Goal: Find specific page/section: Find specific page/section

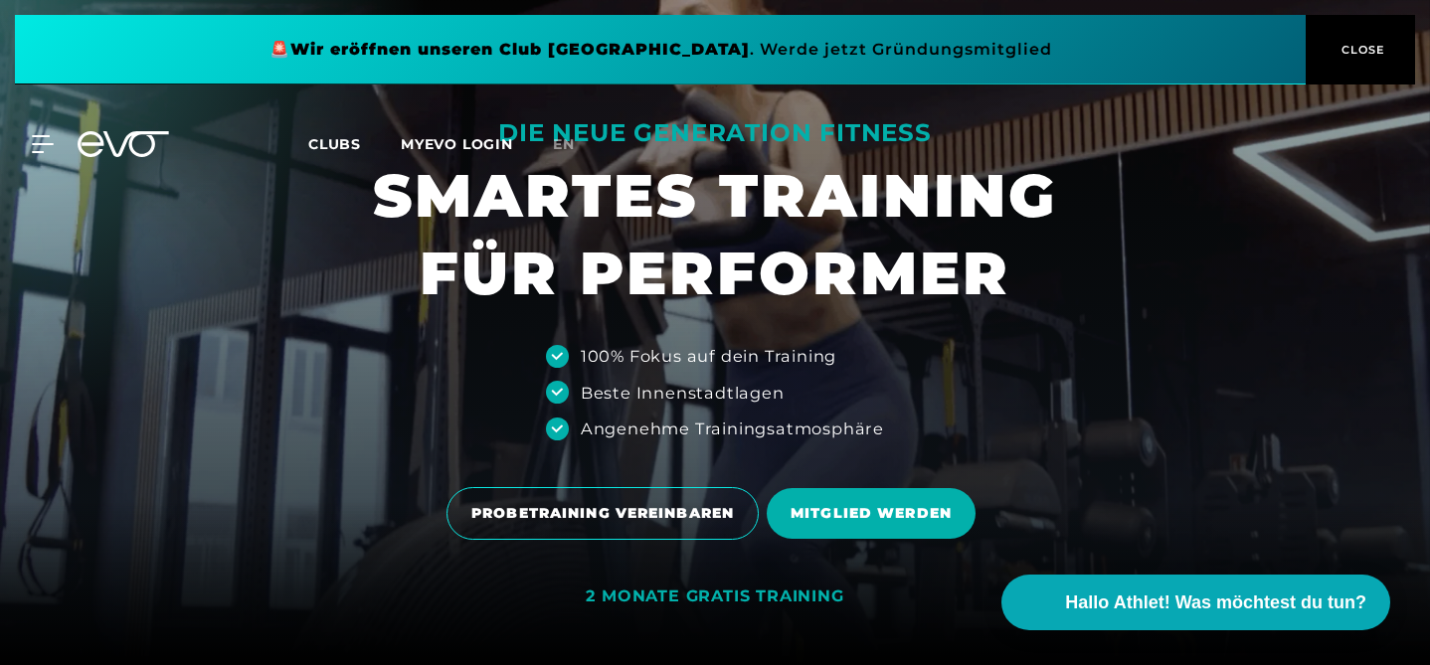
click at [334, 146] on span "Clubs" at bounding box center [334, 144] width 53 height 18
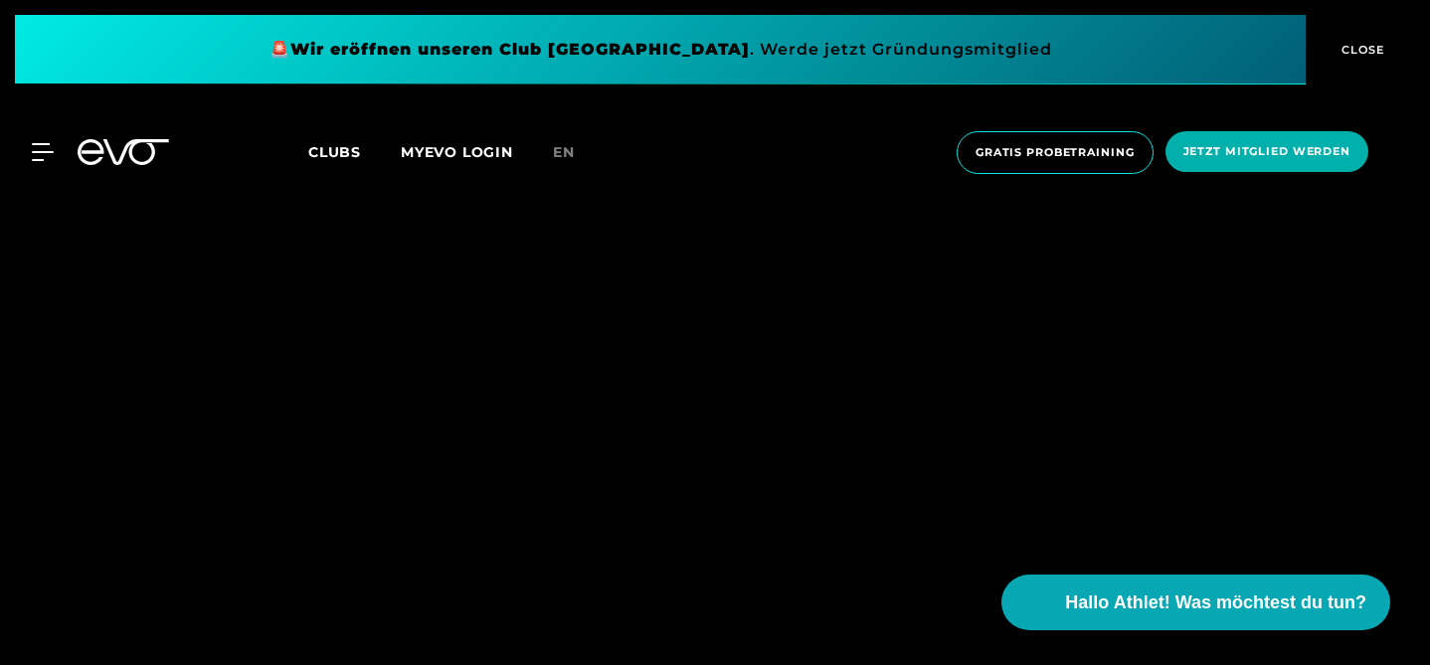
scroll to position [5382, 0]
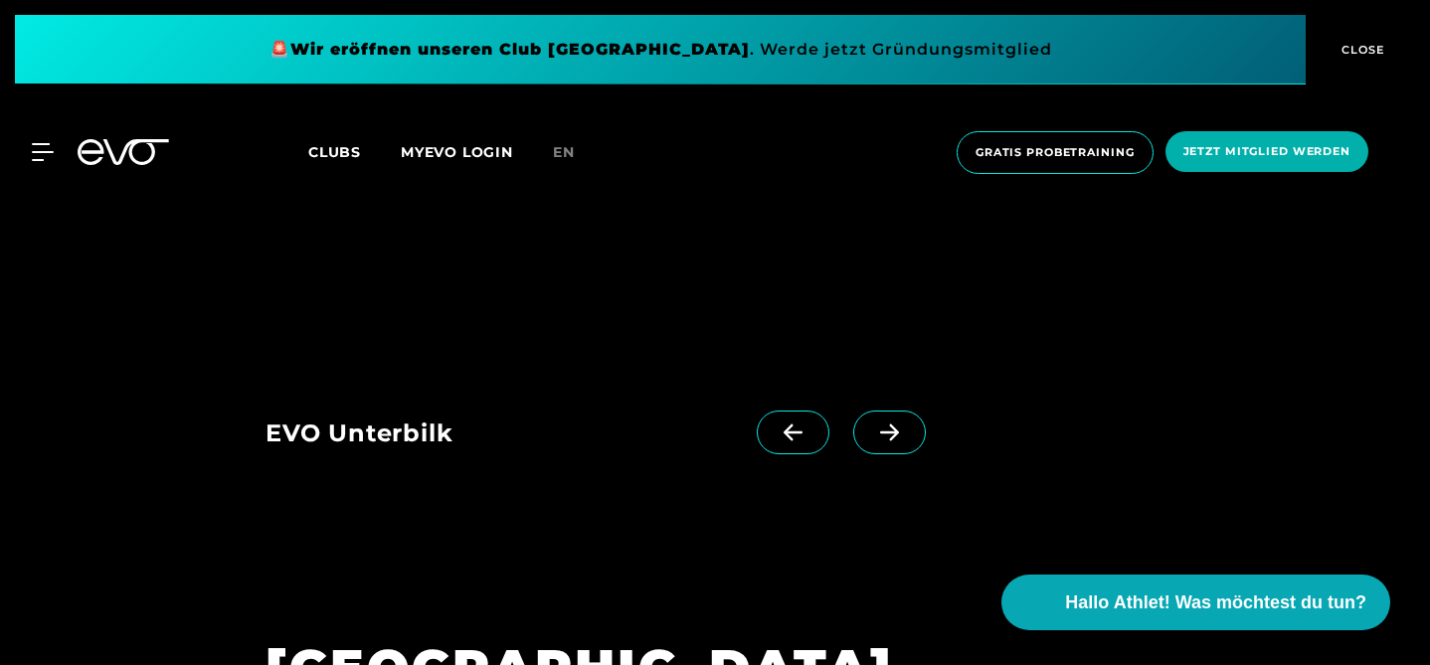
scroll to position [3663, 0]
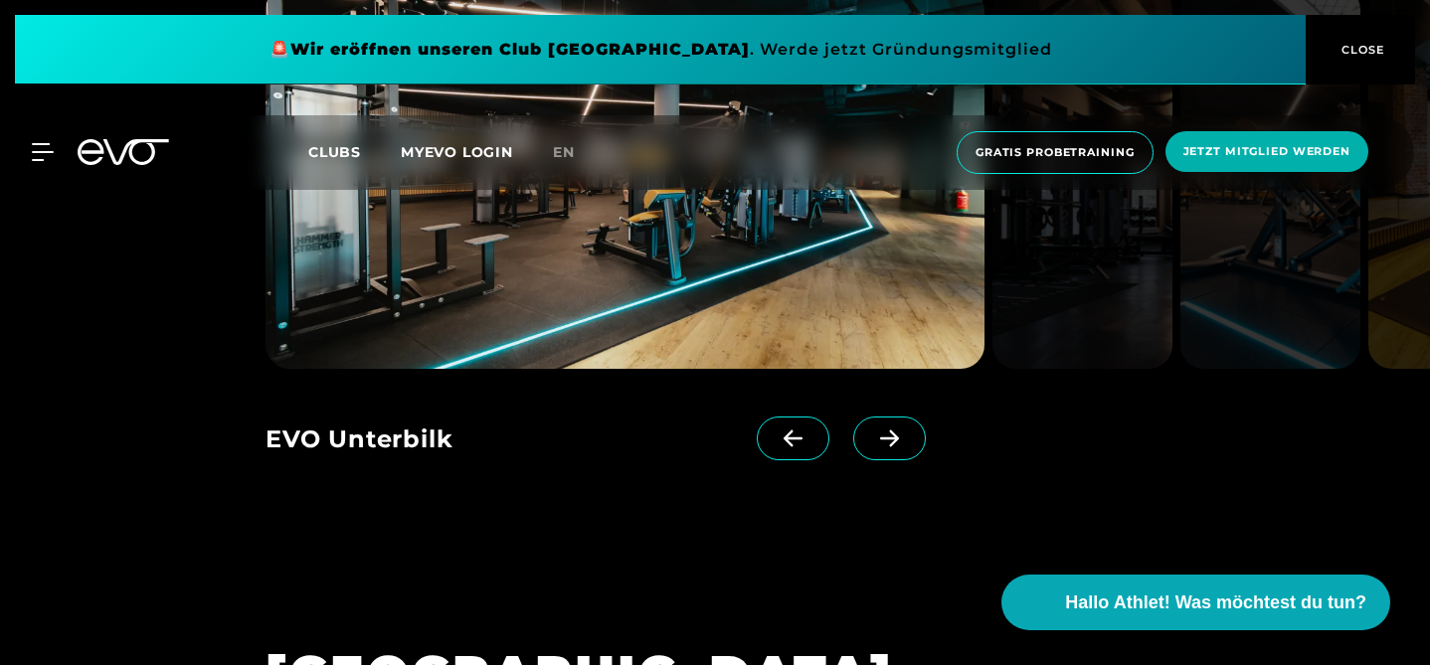
click at [357, 641] on h1 "[GEOGRAPHIC_DATA]" at bounding box center [477, 673] width 422 height 65
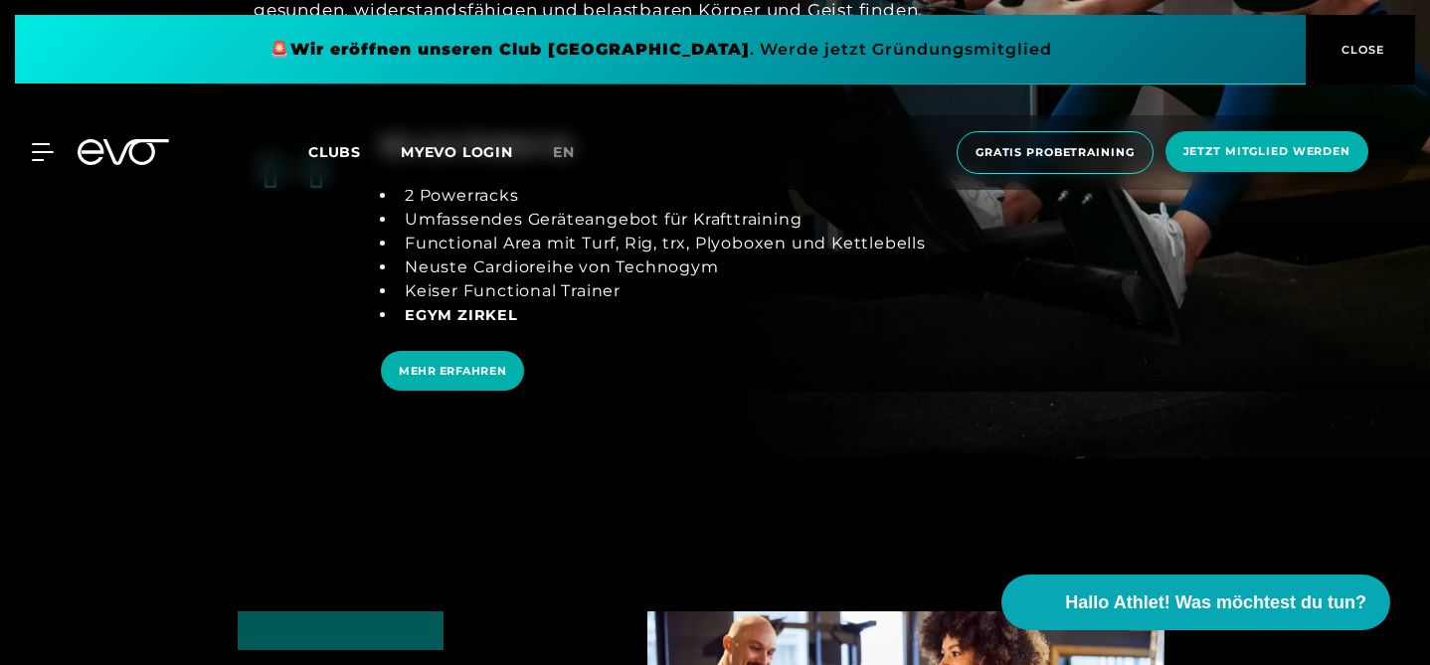
scroll to position [3749, 0]
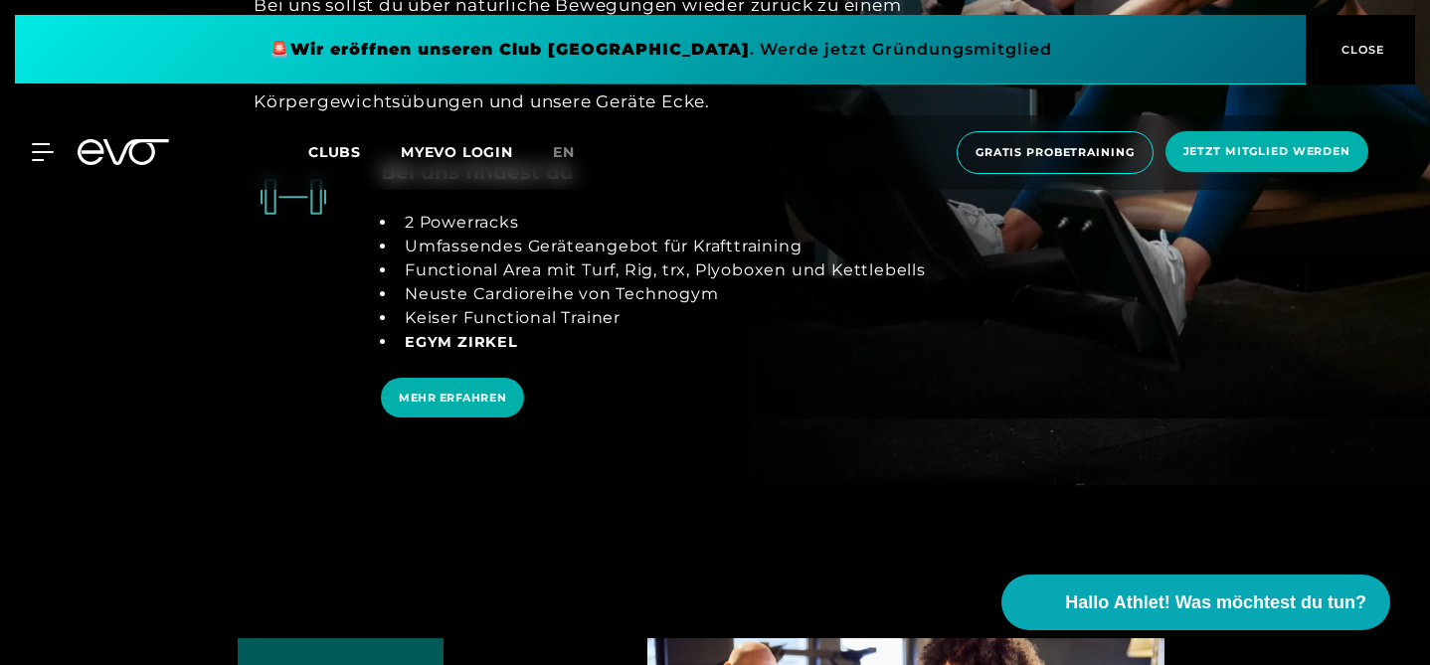
click at [381, 187] on h4 "Bei uns findest du" at bounding box center [477, 172] width 193 height 30
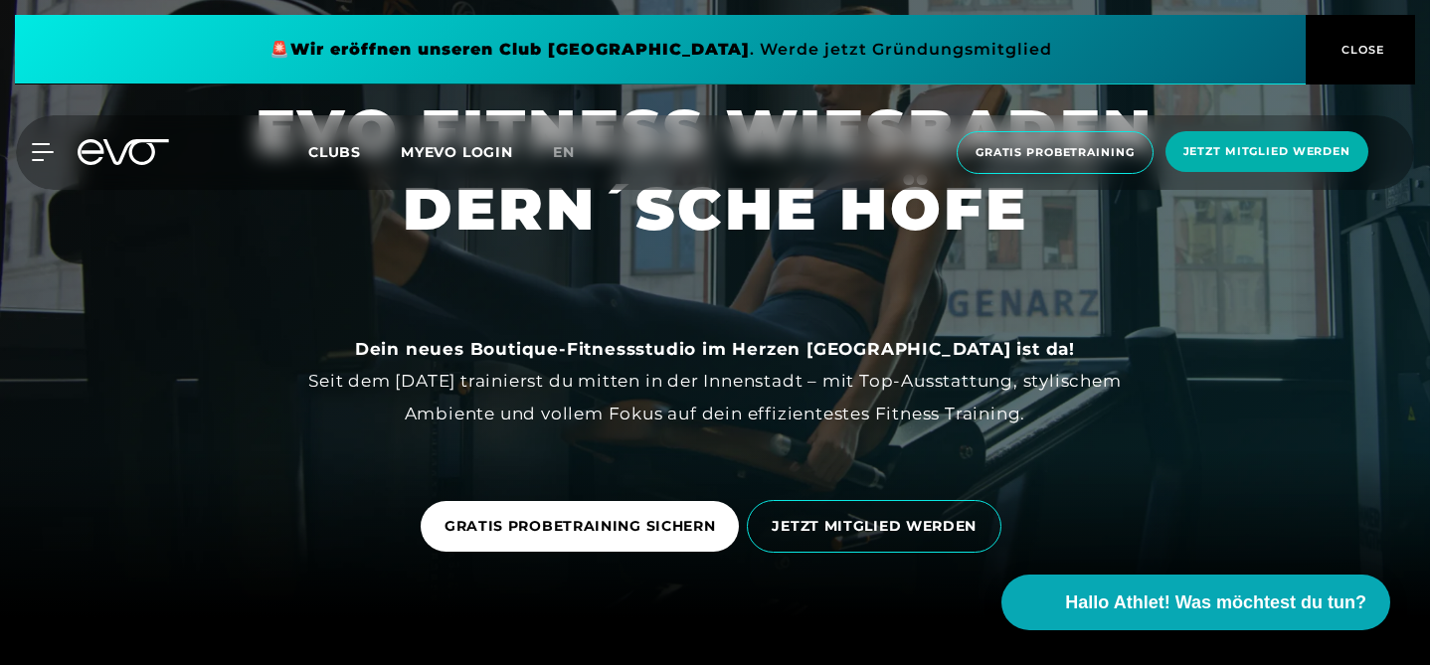
scroll to position [0, 0]
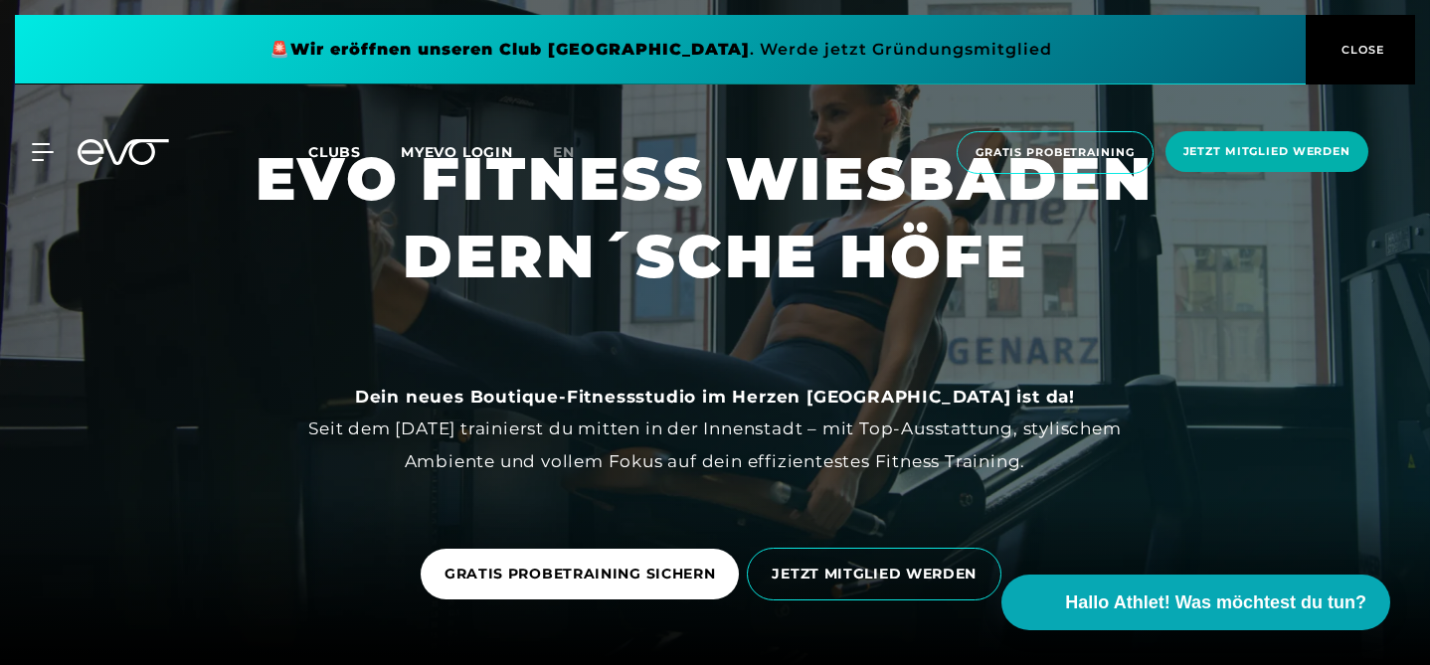
click at [1363, 55] on span "CLOSE" at bounding box center [1361, 50] width 49 height 18
